Goal: Task Accomplishment & Management: Manage account settings

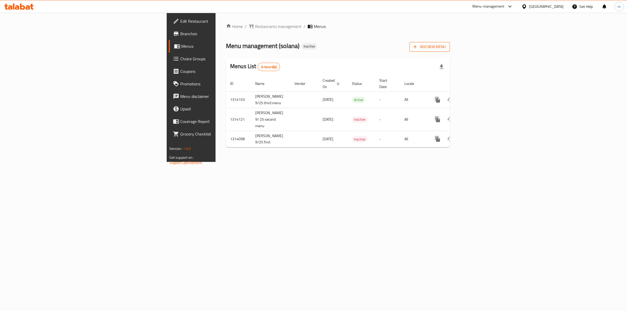
click at [446, 47] on span "Add New Menu" at bounding box center [430, 47] width 32 height 7
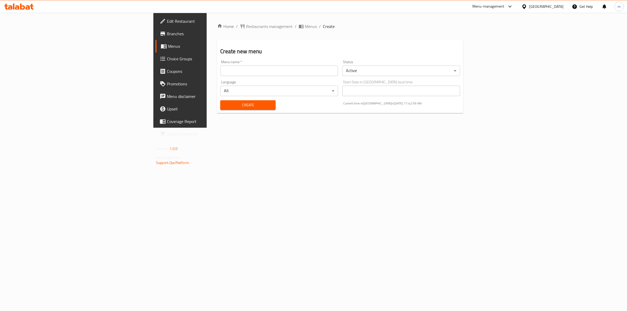
click at [220, 66] on input "text" at bounding box center [279, 71] width 118 height 10
type input "[PERSON_NAME] 8037"
click at [224, 103] on span "Create" at bounding box center [247, 105] width 47 height 7
click at [168, 47] on span "Menus" at bounding box center [211, 46] width 86 height 6
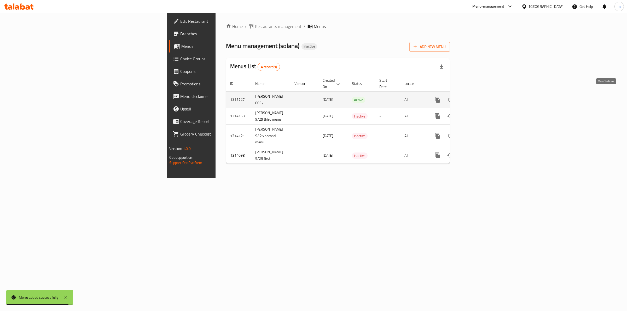
click at [482, 97] on link "enhanced table" at bounding box center [475, 100] width 13 height 13
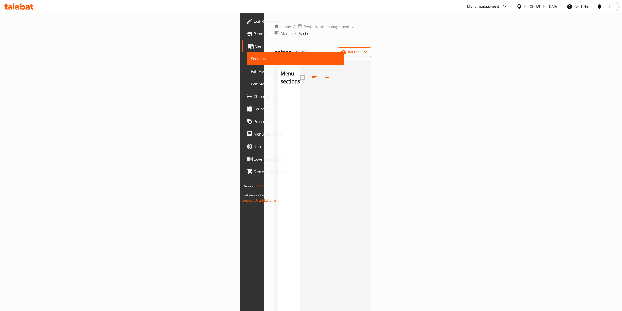
click at [367, 49] on span "import" at bounding box center [354, 52] width 25 height 7
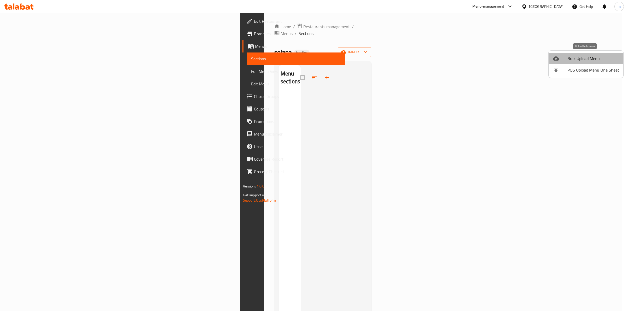
click at [580, 55] on span "Bulk Upload Menu" at bounding box center [594, 58] width 52 height 6
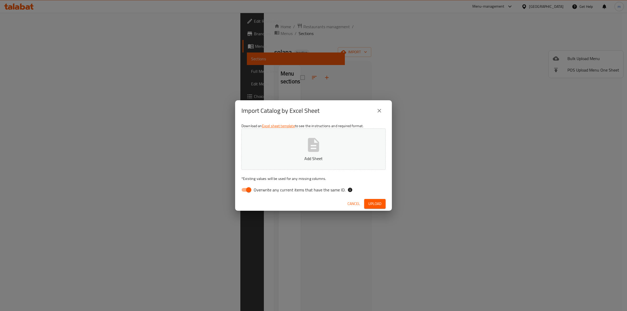
click at [327, 162] on button "Add Sheet" at bounding box center [313, 149] width 144 height 41
click at [249, 191] on input "Overwrite any current items that have the same ID." at bounding box center [249, 190] width 30 height 10
checkbox input "false"
click at [298, 160] on p "Add Sheet" at bounding box center [314, 158] width 128 height 6
click at [381, 205] on span "Upload" at bounding box center [374, 204] width 13 height 7
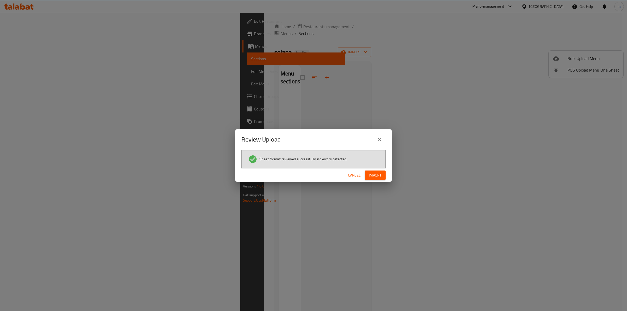
click at [378, 173] on span "Import" at bounding box center [375, 175] width 13 height 7
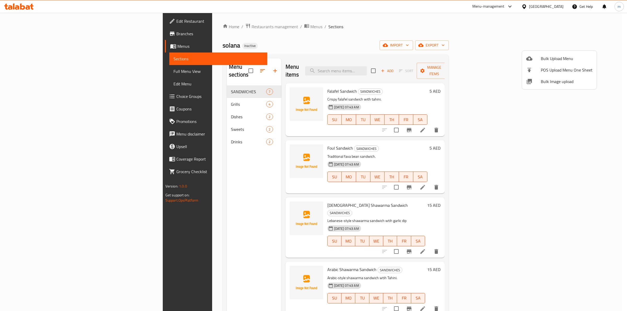
click at [503, 24] on div at bounding box center [313, 155] width 627 height 311
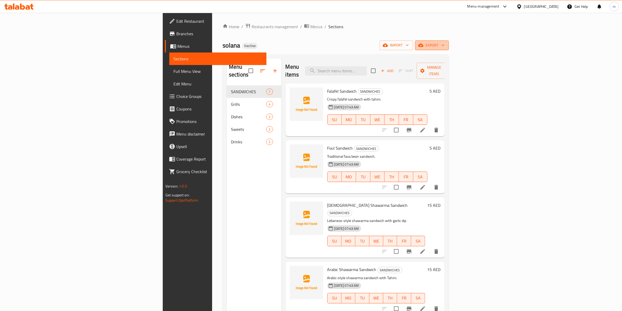
click at [445, 47] on span "export" at bounding box center [431, 45] width 25 height 7
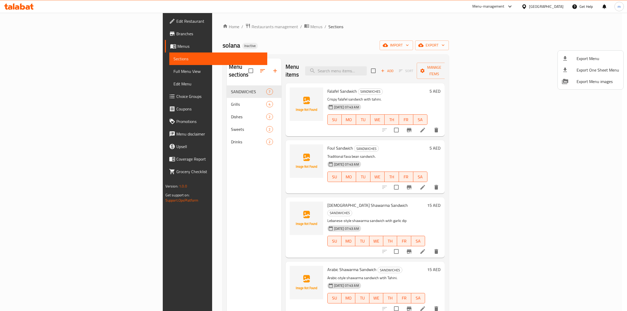
click at [40, 74] on div at bounding box center [313, 155] width 627 height 311
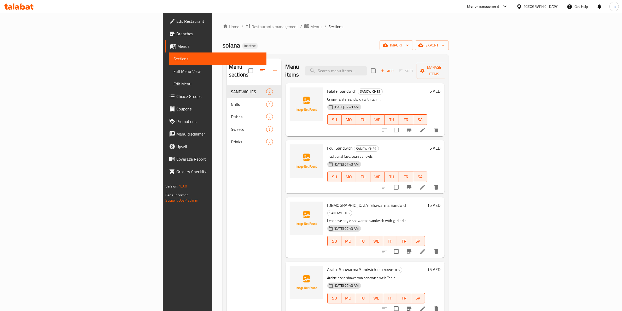
click at [174, 72] on span "Full Menu View" at bounding box center [218, 71] width 89 height 6
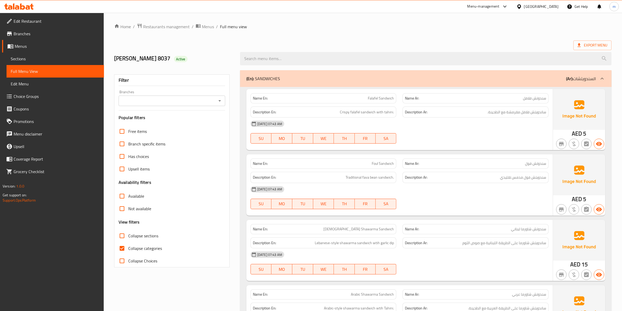
click at [122, 247] on input "Collapse categories" at bounding box center [122, 248] width 13 height 13
checkbox input "false"
click at [590, 43] on span "Export Menu" at bounding box center [593, 45] width 30 height 7
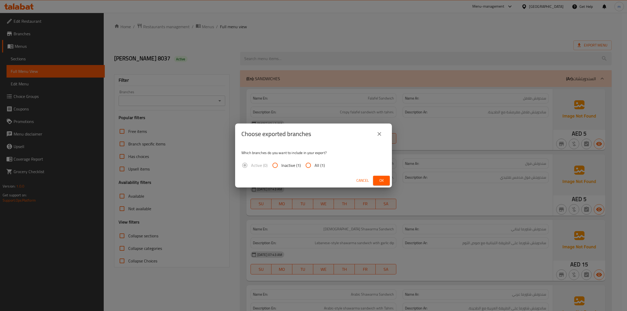
click at [306, 165] on input "All (1)" at bounding box center [308, 165] width 13 height 13
radio input "true"
click at [379, 182] on span "Ok" at bounding box center [381, 180] width 8 height 7
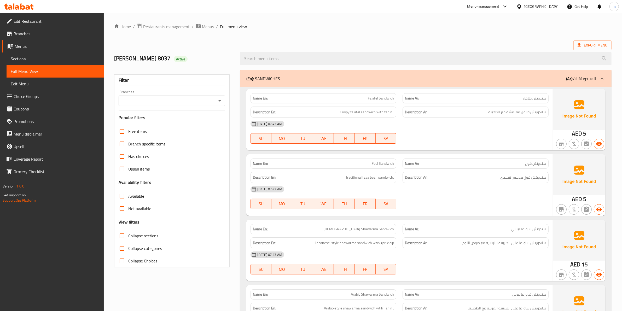
click at [20, 43] on span "Menus" at bounding box center [57, 46] width 85 height 6
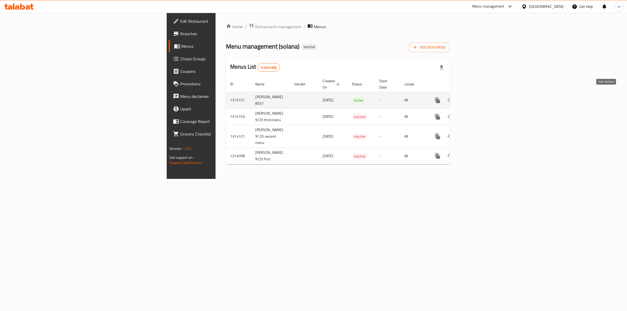
click at [479, 97] on icon "enhanced table" at bounding box center [475, 100] width 6 height 6
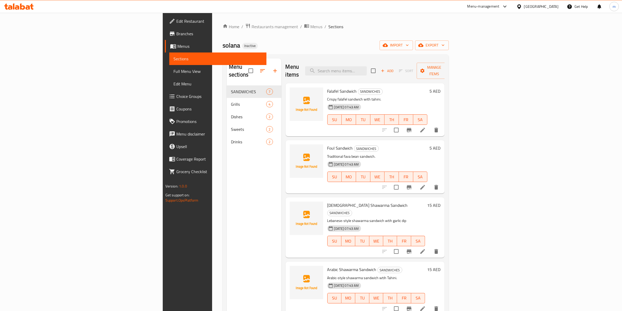
click at [177, 46] on span "Menus" at bounding box center [219, 46] width 85 height 6
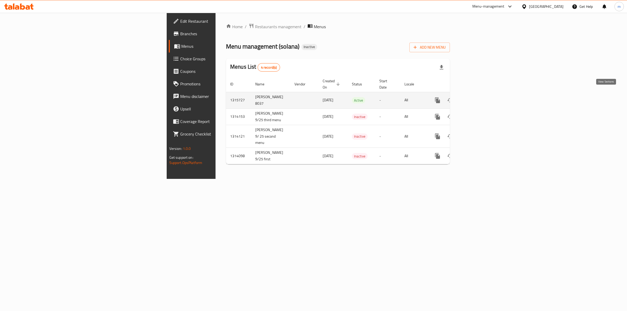
click at [479, 97] on icon "enhanced table" at bounding box center [475, 100] width 6 height 6
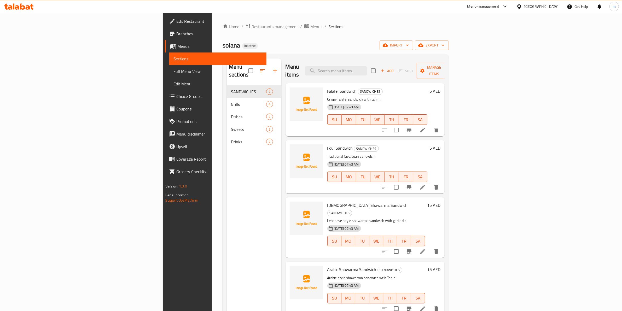
click at [177, 46] on span "Menus" at bounding box center [219, 46] width 85 height 6
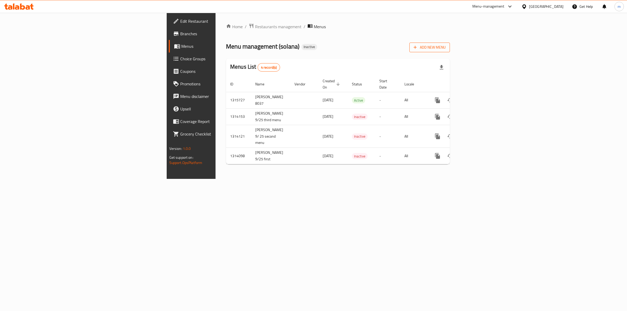
click at [446, 46] on span "Add New Menu" at bounding box center [430, 47] width 32 height 7
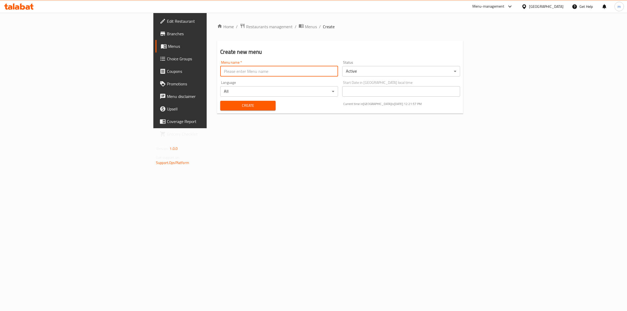
click at [221, 76] on input "text" at bounding box center [279, 71] width 118 height 10
type input "[PERSON_NAME] 8037"
click at [229, 108] on span "Create" at bounding box center [247, 105] width 47 height 7
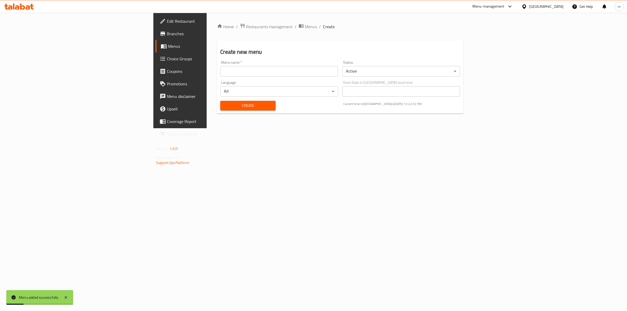
click at [168, 48] on span "Menus" at bounding box center [211, 46] width 86 height 6
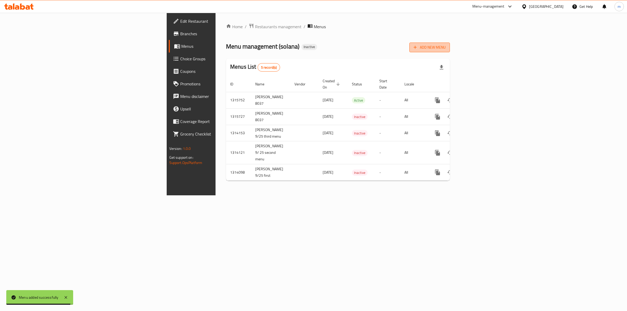
click at [446, 48] on span "Add New Menu" at bounding box center [430, 47] width 32 height 7
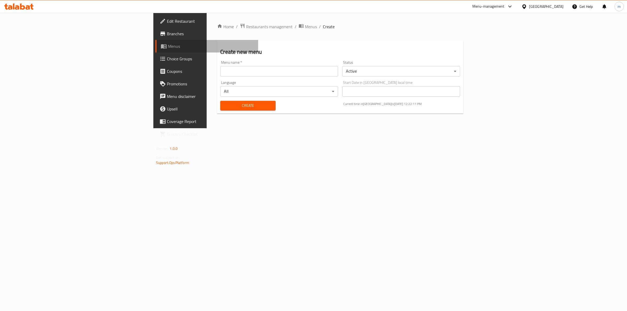
click at [168, 45] on span "Menus" at bounding box center [211, 46] width 86 height 6
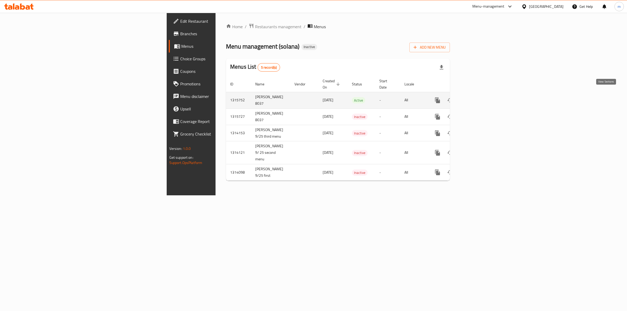
click at [478, 98] on icon "enhanced table" at bounding box center [475, 100] width 5 height 5
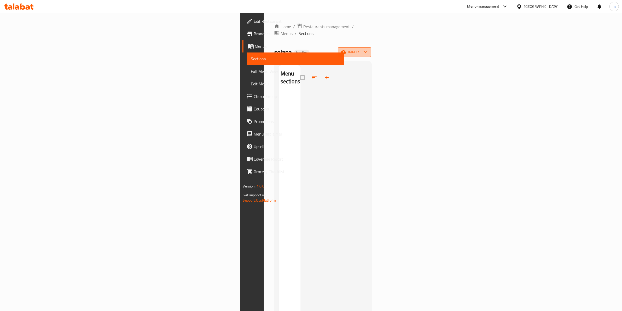
click at [367, 49] on span "import" at bounding box center [354, 52] width 25 height 7
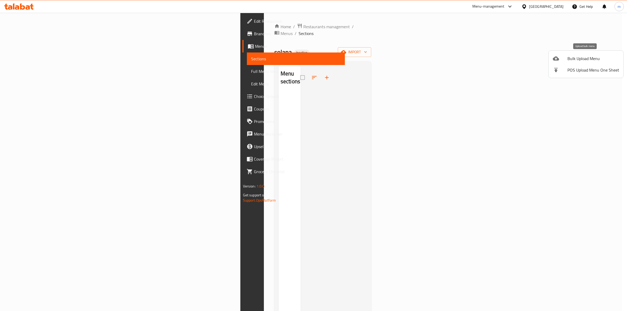
click at [581, 55] on span "Bulk Upload Menu" at bounding box center [594, 58] width 52 height 6
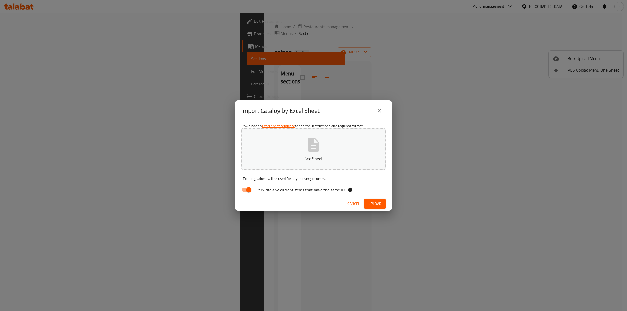
click at [246, 191] on input "Overwrite any current items that have the same ID." at bounding box center [249, 190] width 30 height 10
checkbox input "false"
click at [376, 110] on button "close" at bounding box center [379, 111] width 13 height 13
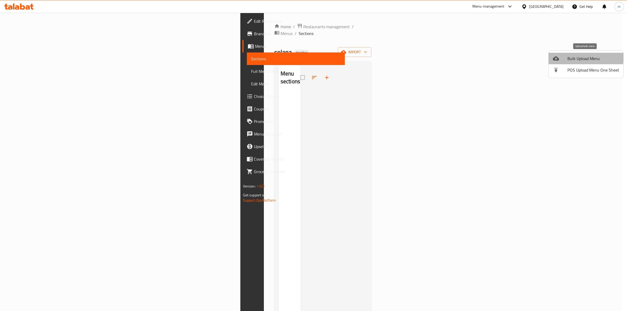
click at [579, 57] on span "Bulk Upload Menu" at bounding box center [594, 58] width 52 height 6
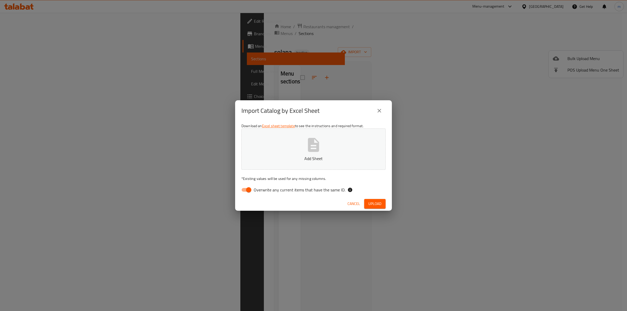
click at [249, 191] on input "Overwrite any current items that have the same ID." at bounding box center [249, 190] width 30 height 10
checkbox input "false"
click at [312, 163] on button "Add Sheet" at bounding box center [313, 149] width 144 height 41
click at [375, 208] on button "Upload" at bounding box center [374, 204] width 21 height 10
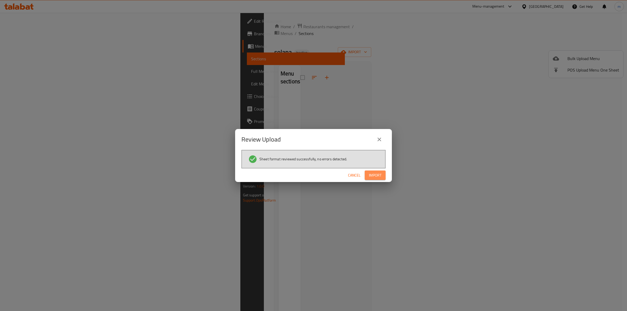
click at [374, 175] on span "Import" at bounding box center [375, 175] width 13 height 7
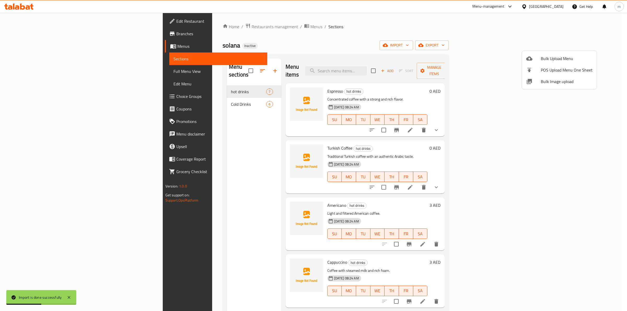
click at [505, 32] on div at bounding box center [313, 155] width 627 height 311
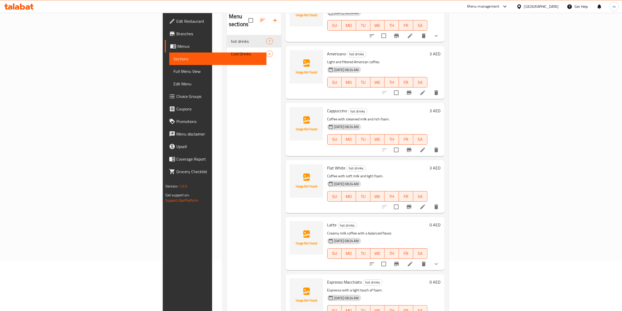
scroll to position [73, 0]
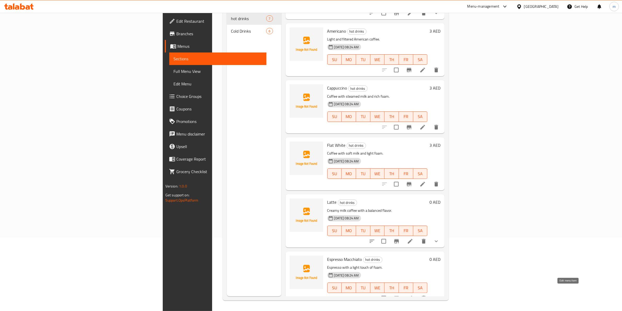
click at [413, 296] on icon at bounding box center [410, 298] width 5 height 5
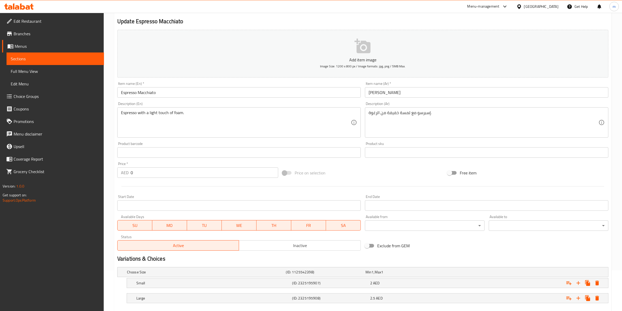
scroll to position [70, 0]
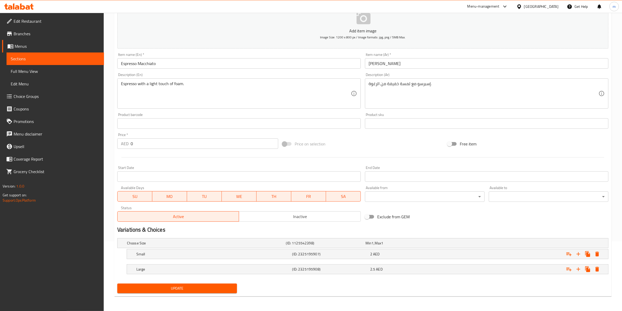
click at [211, 285] on span "Update" at bounding box center [177, 288] width 111 height 7
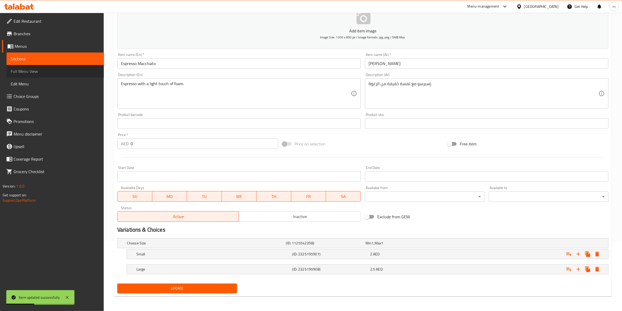
click at [24, 73] on span "Full Menu View" at bounding box center [55, 71] width 89 height 6
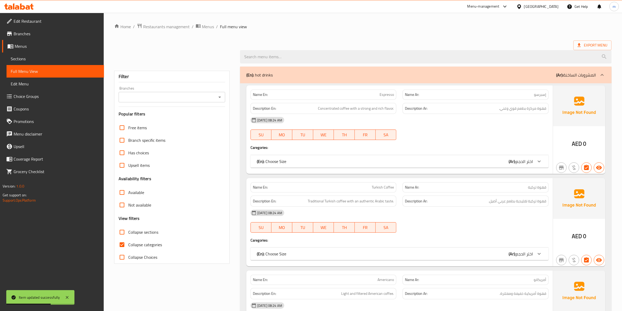
click at [142, 247] on span "Collapse categories" at bounding box center [145, 245] width 34 height 6
click at [128, 247] on input "Collapse categories" at bounding box center [122, 245] width 13 height 13
checkbox input "false"
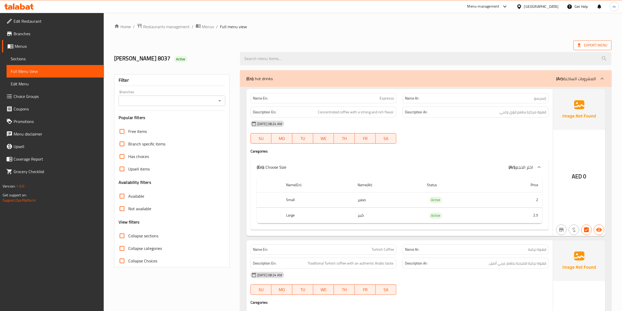
click at [591, 47] on span "Export Menu" at bounding box center [593, 45] width 30 height 7
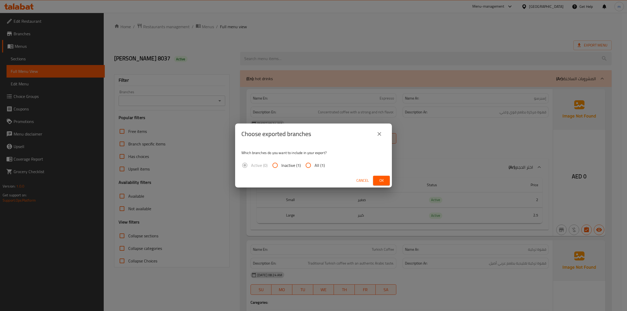
click at [307, 165] on input "All (1)" at bounding box center [308, 165] width 13 height 13
radio input "true"
click at [381, 183] on span "Ok" at bounding box center [381, 180] width 8 height 7
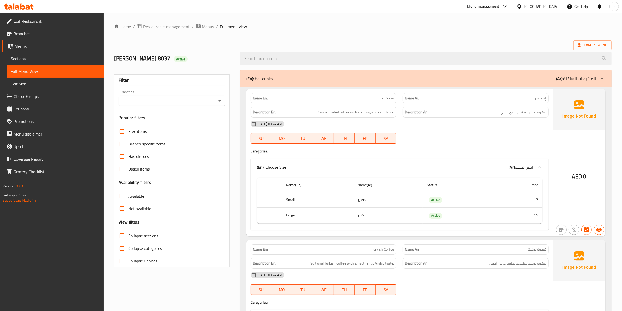
click at [23, 48] on span "Menus" at bounding box center [57, 46] width 85 height 6
